Goal: Information Seeking & Learning: Find specific fact

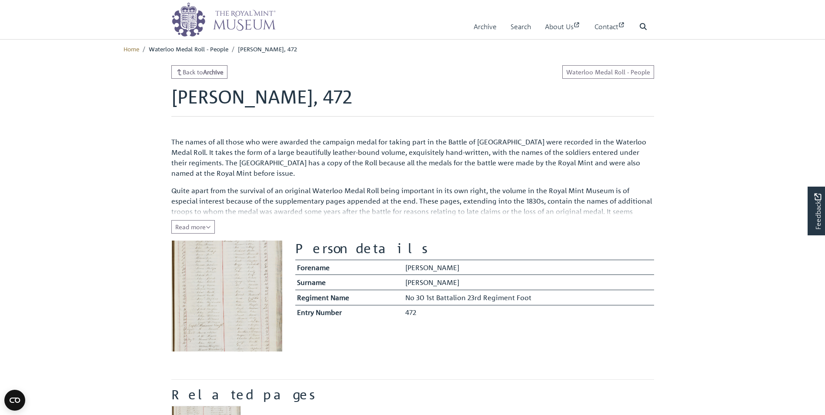
scroll to position [247, 0]
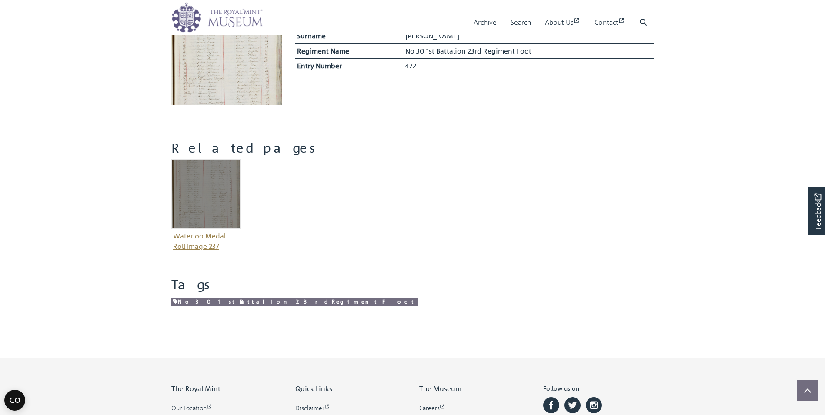
click at [195, 238] on figure "Waterloo Medal Roll Image 237" at bounding box center [206, 206] width 70 height 94
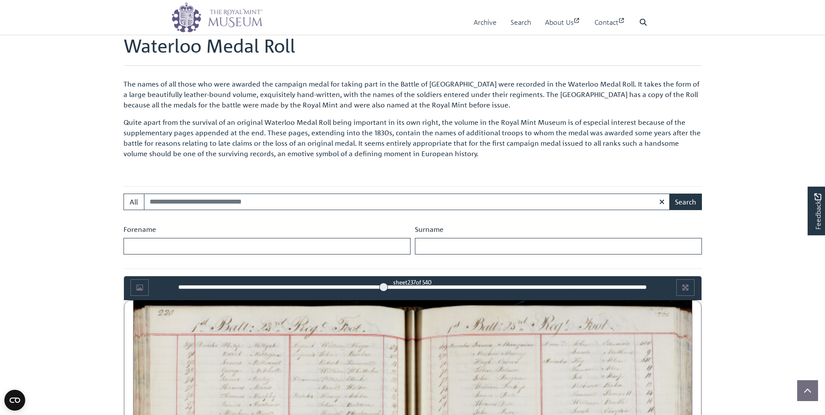
scroll to position [493, 0]
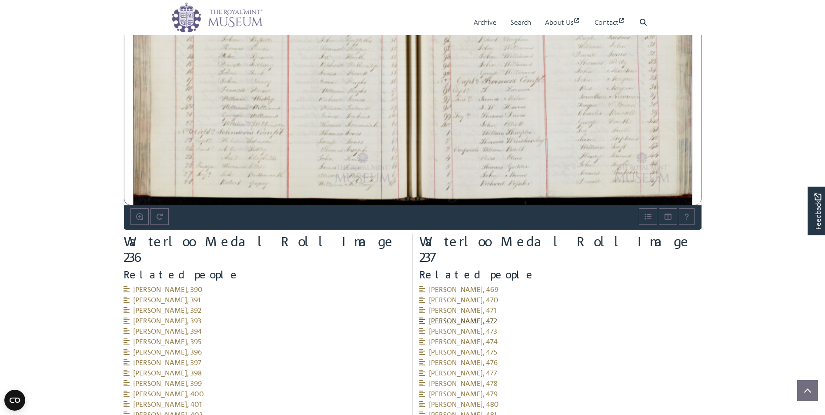
click at [443, 316] on span "[PERSON_NAME], 472" at bounding box center [458, 320] width 78 height 9
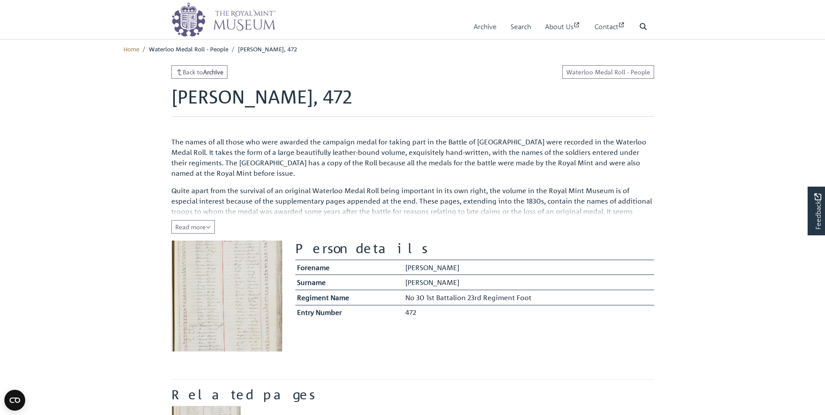
drag, startPoint x: 544, startPoint y: 297, endPoint x: 406, endPoint y: 301, distance: 137.6
click at [406, 301] on td "No 30 1st Battalion 23rd Regiment Foot" at bounding box center [529, 297] width 251 height 15
drag, startPoint x: 406, startPoint y: 301, endPoint x: 435, endPoint y: 298, distance: 29.4
copy td "No 30 1st Battalion 23rd Regiment Foot"
click at [195, 228] on span "Read more" at bounding box center [193, 227] width 36 height 8
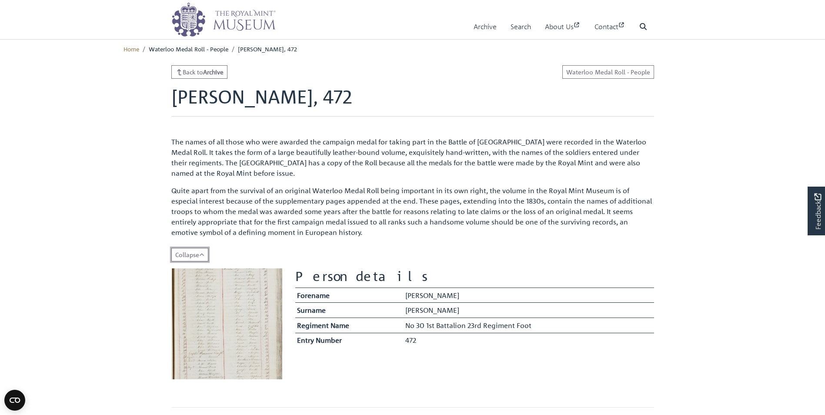
scroll to position [247, 0]
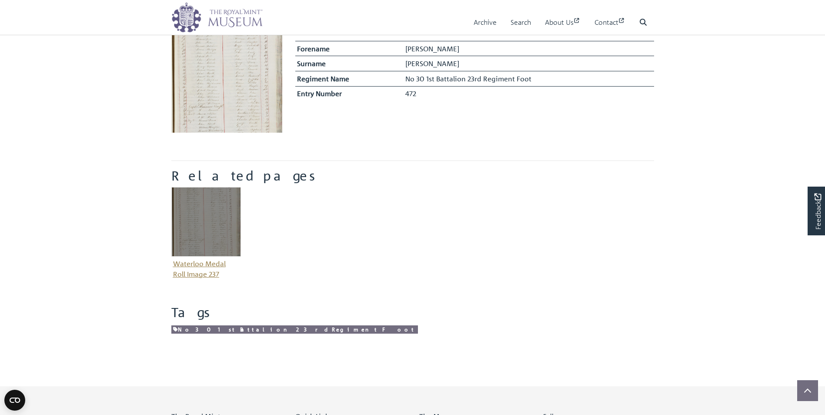
click at [193, 266] on figure "Waterloo Medal Roll Image 237" at bounding box center [206, 234] width 70 height 94
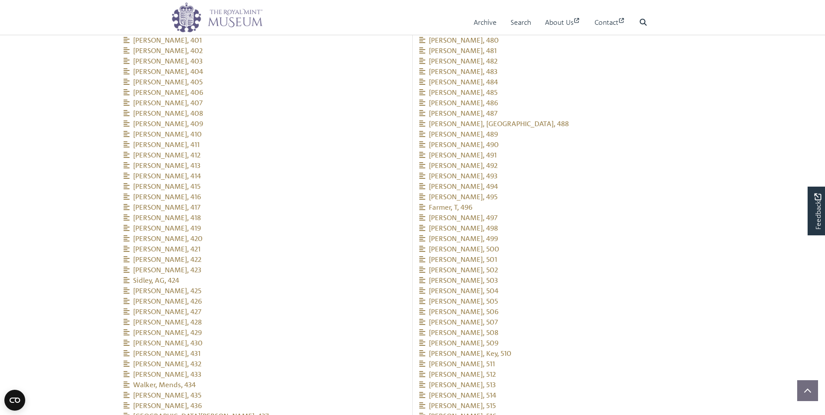
scroll to position [857, 0]
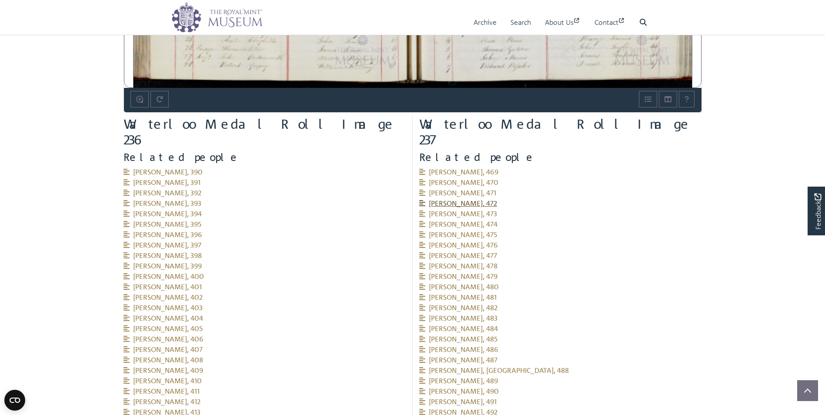
click at [451, 199] on span "Palmer, John, 472" at bounding box center [458, 203] width 78 height 9
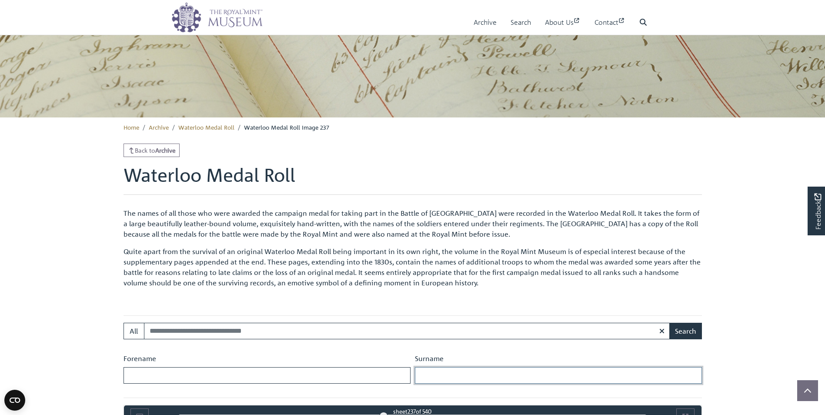
click at [423, 375] on input "Surname" at bounding box center [558, 375] width 287 height 17
type input "*******"
click at [670, 323] on button "Search" at bounding box center [686, 331] width 33 height 17
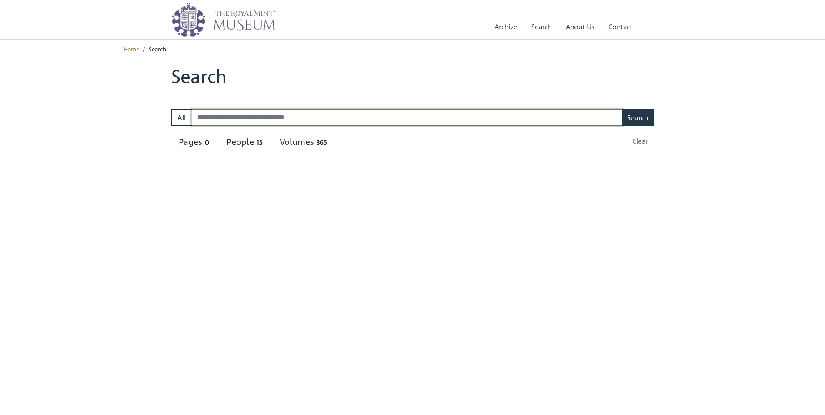
select select "****"
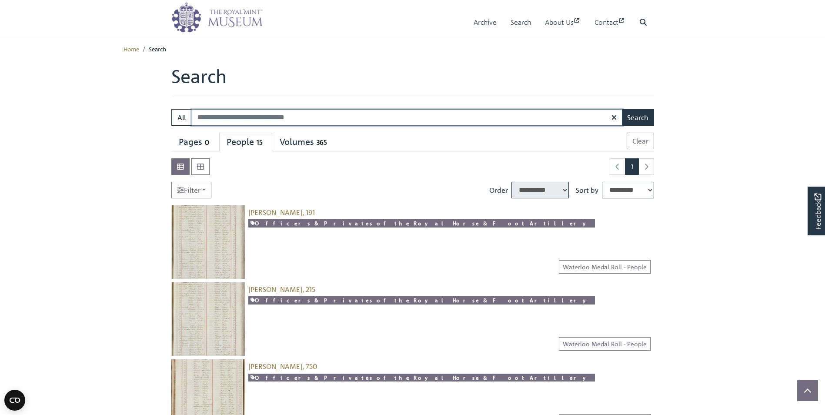
scroll to position [247, 0]
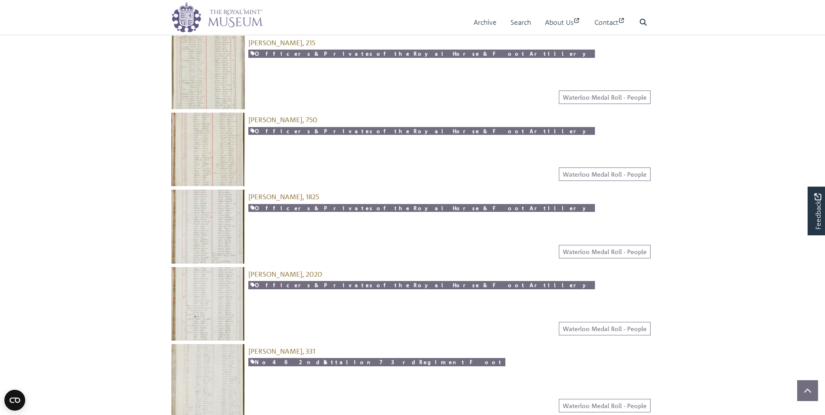
click at [214, 297] on img at bounding box center [208, 304] width 74 height 74
